Goal: Information Seeking & Learning: Learn about a topic

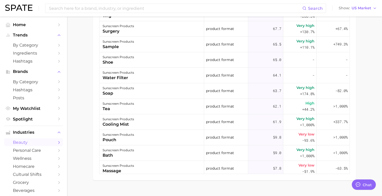
scroll to position [2615, 0]
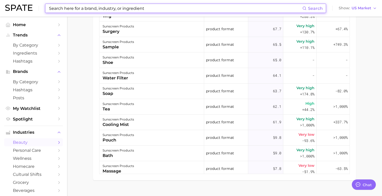
click at [86, 5] on input at bounding box center [176, 8] width 254 height 9
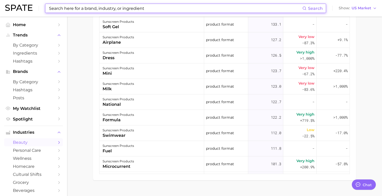
scroll to position [2108, 0]
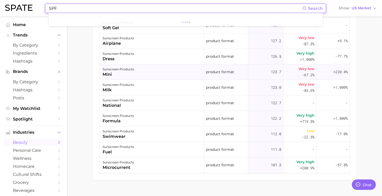
type input "SPF"
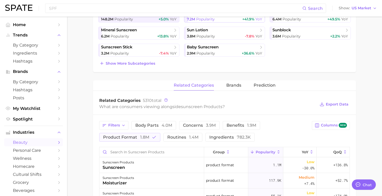
scroll to position [56, 0]
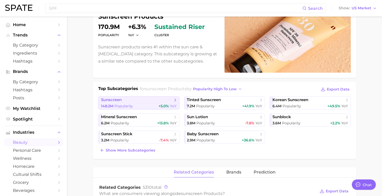
click at [148, 102] on span "sunscreen" at bounding box center [137, 99] width 72 height 5
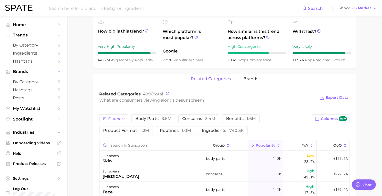
scroll to position [228, 0]
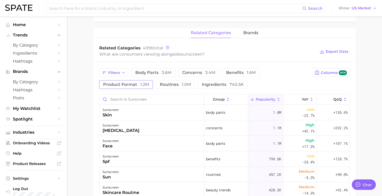
click at [124, 86] on span "product format 1.2m" at bounding box center [126, 84] width 46 height 4
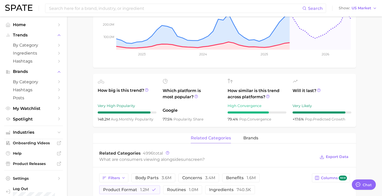
scroll to position [122, 0]
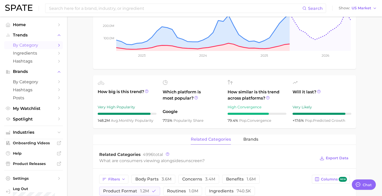
click at [57, 44] on icon "Sidebar" at bounding box center [59, 45] width 5 height 5
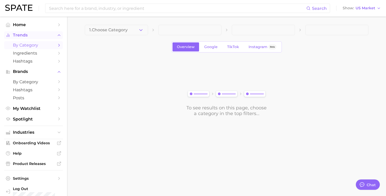
click at [57, 35] on icon "Sidebar" at bounding box center [59, 35] width 5 height 5
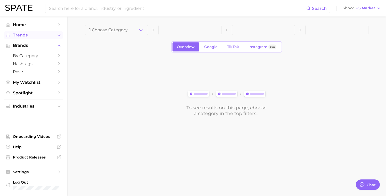
click at [33, 34] on span "Trends" at bounding box center [33, 35] width 41 height 5
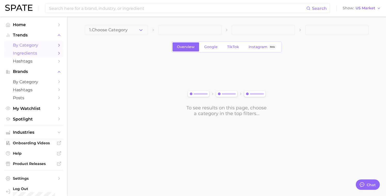
click at [26, 51] on span "Ingredients" at bounding box center [33, 53] width 41 height 5
click at [110, 28] on span "1. Choose Category" at bounding box center [108, 30] width 38 height 5
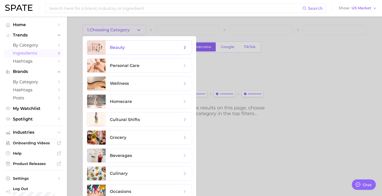
click at [167, 50] on span "beauty" at bounding box center [146, 48] width 72 height 6
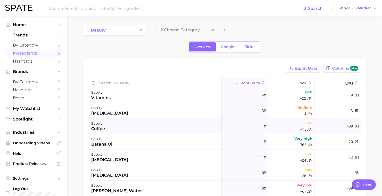
scroll to position [172, 0]
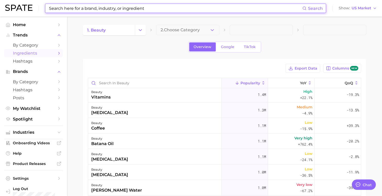
click at [67, 6] on input at bounding box center [176, 8] width 254 height 9
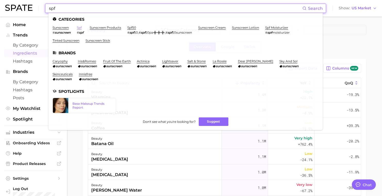
type input "spf"
click at [82, 26] on link "spf" at bounding box center [79, 28] width 5 height 4
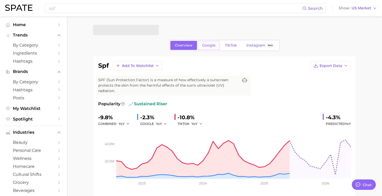
click at [213, 48] on link "Google" at bounding box center [209, 45] width 22 height 9
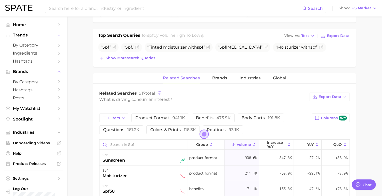
scroll to position [199, 0]
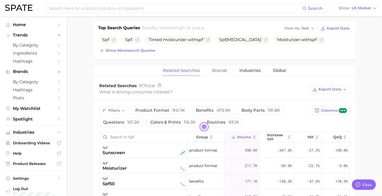
click at [220, 68] on span "Brands" at bounding box center [219, 70] width 15 height 5
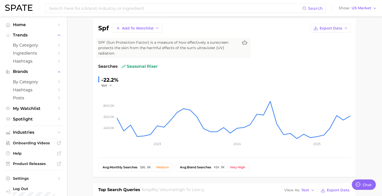
scroll to position [0, 0]
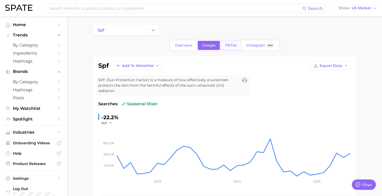
click at [225, 44] on span "TikTok" at bounding box center [231, 45] width 12 height 4
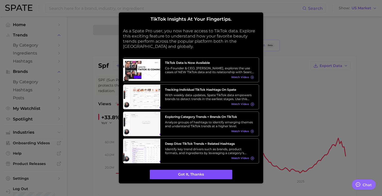
click at [221, 175] on button "Got it, thanks" at bounding box center [191, 174] width 83 height 10
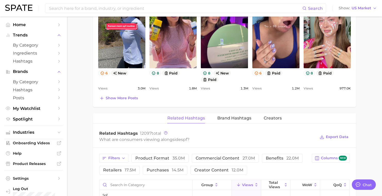
scroll to position [317, 0]
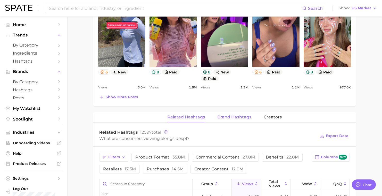
click at [243, 117] on span "Brand Hashtags" at bounding box center [235, 117] width 34 height 5
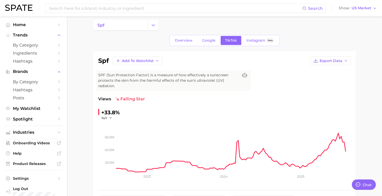
scroll to position [0, 0]
